Goal: Information Seeking & Learning: Understand process/instructions

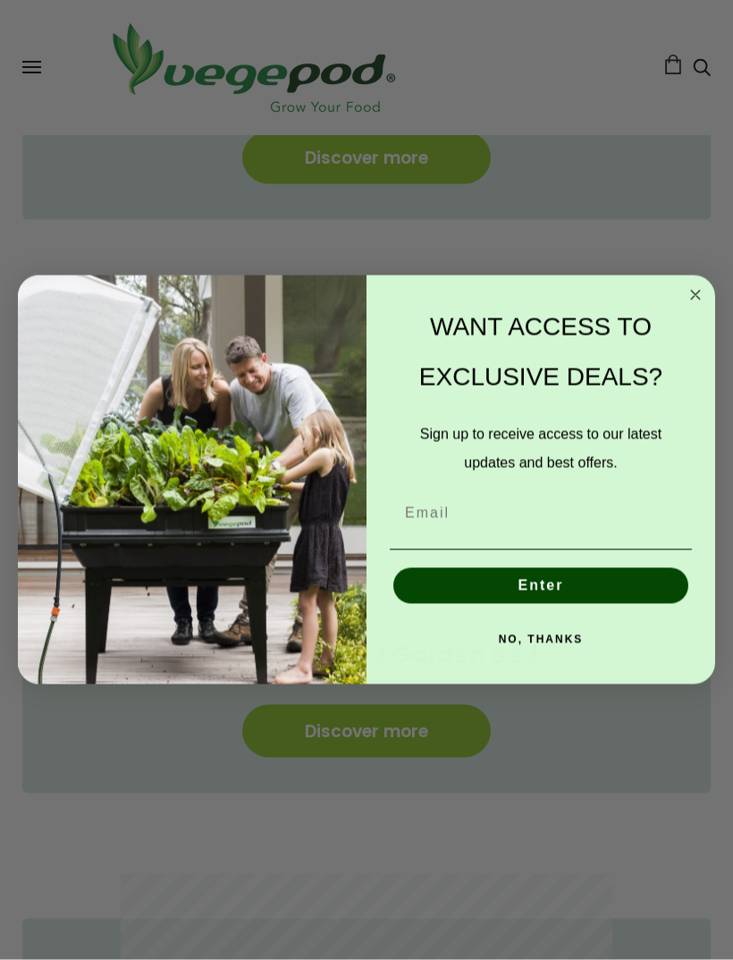
scroll to position [1066, 0]
click at [682, 319] on form "WANT ACCESS TO EXCLUSIVE DEALS? Sign up to receive access to our latest updates…" at bounding box center [367, 479] width 698 height 409
click at [691, 306] on circle "Close dialog" at bounding box center [696, 295] width 21 height 21
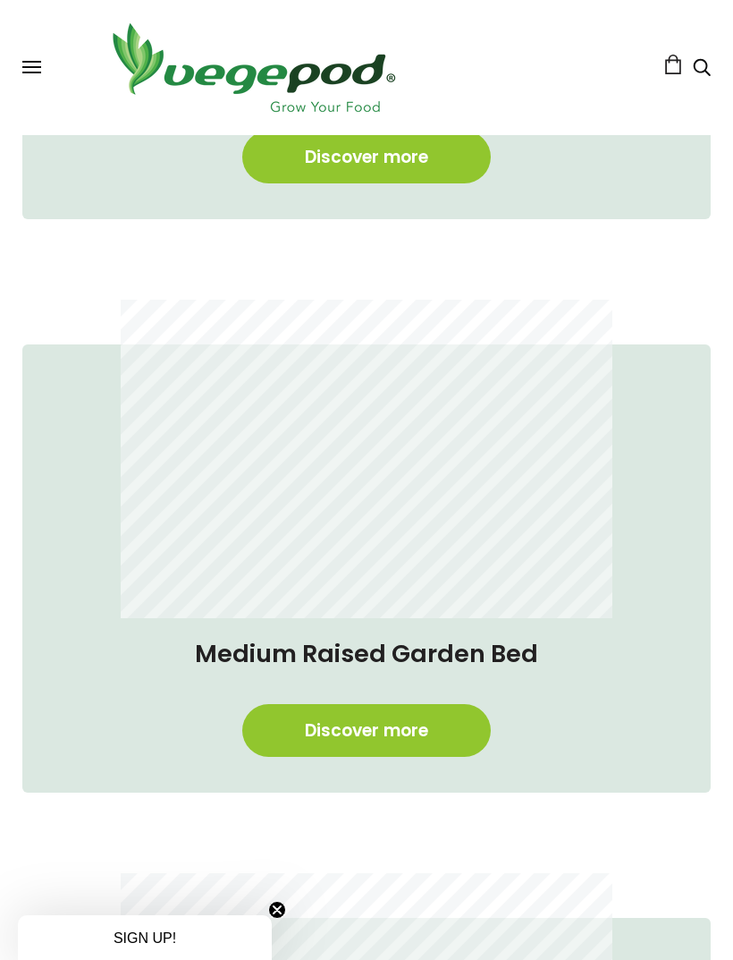
click at [369, 748] on link "Discover more" at bounding box center [366, 730] width 249 height 53
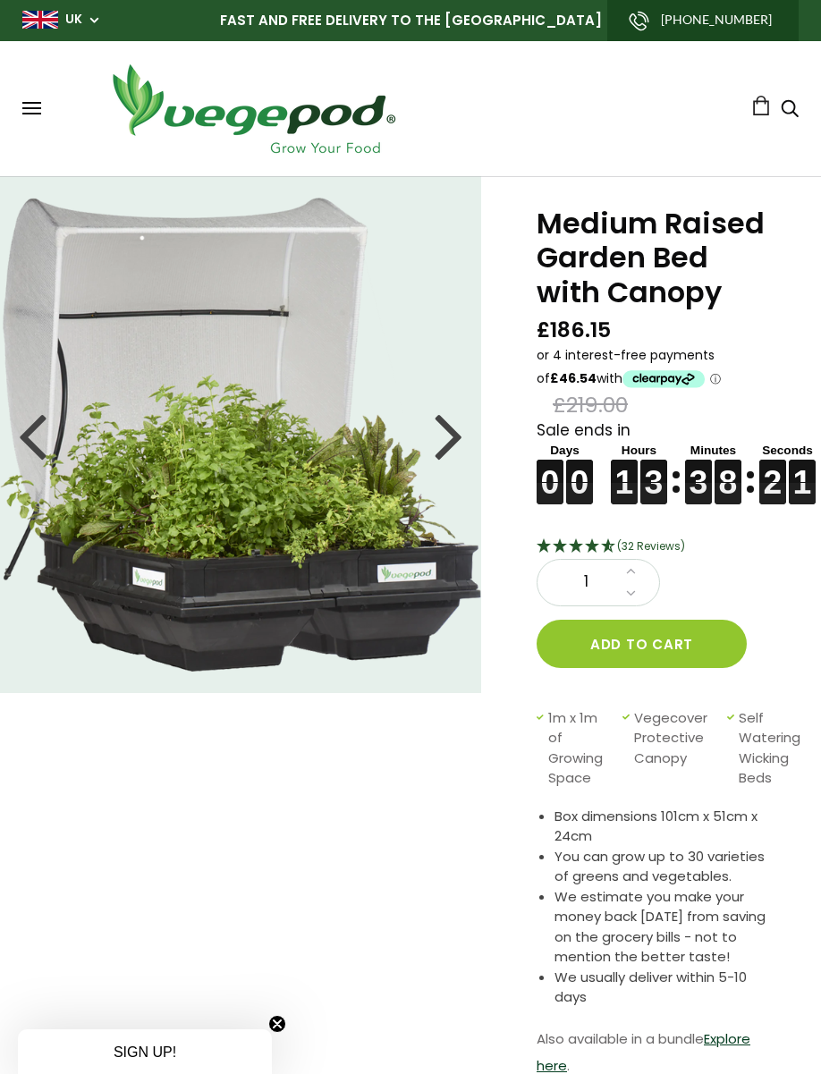
click at [38, 106] on button at bounding box center [31, 108] width 19 height 13
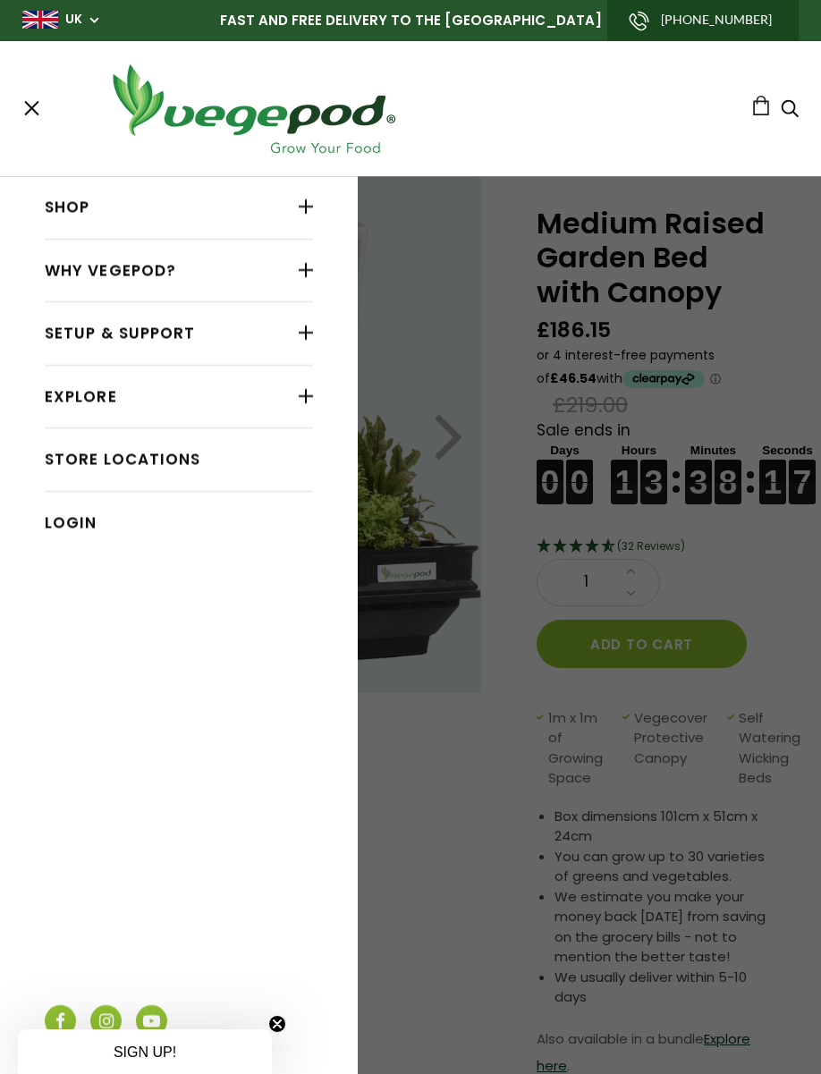
click at [300, 330] on div at bounding box center [306, 332] width 14 height 23
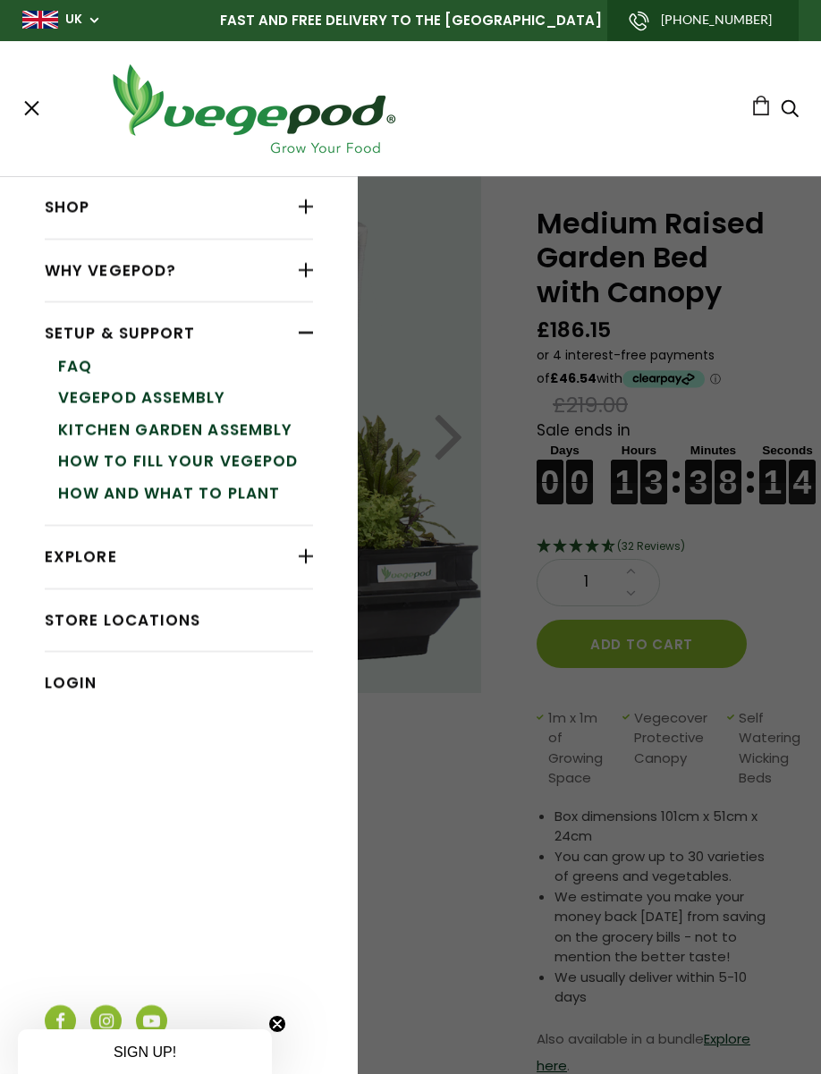
click at [263, 462] on link "How to Fill Your Vegepod" at bounding box center [185, 461] width 255 height 32
